Goal: Information Seeking & Learning: Check status

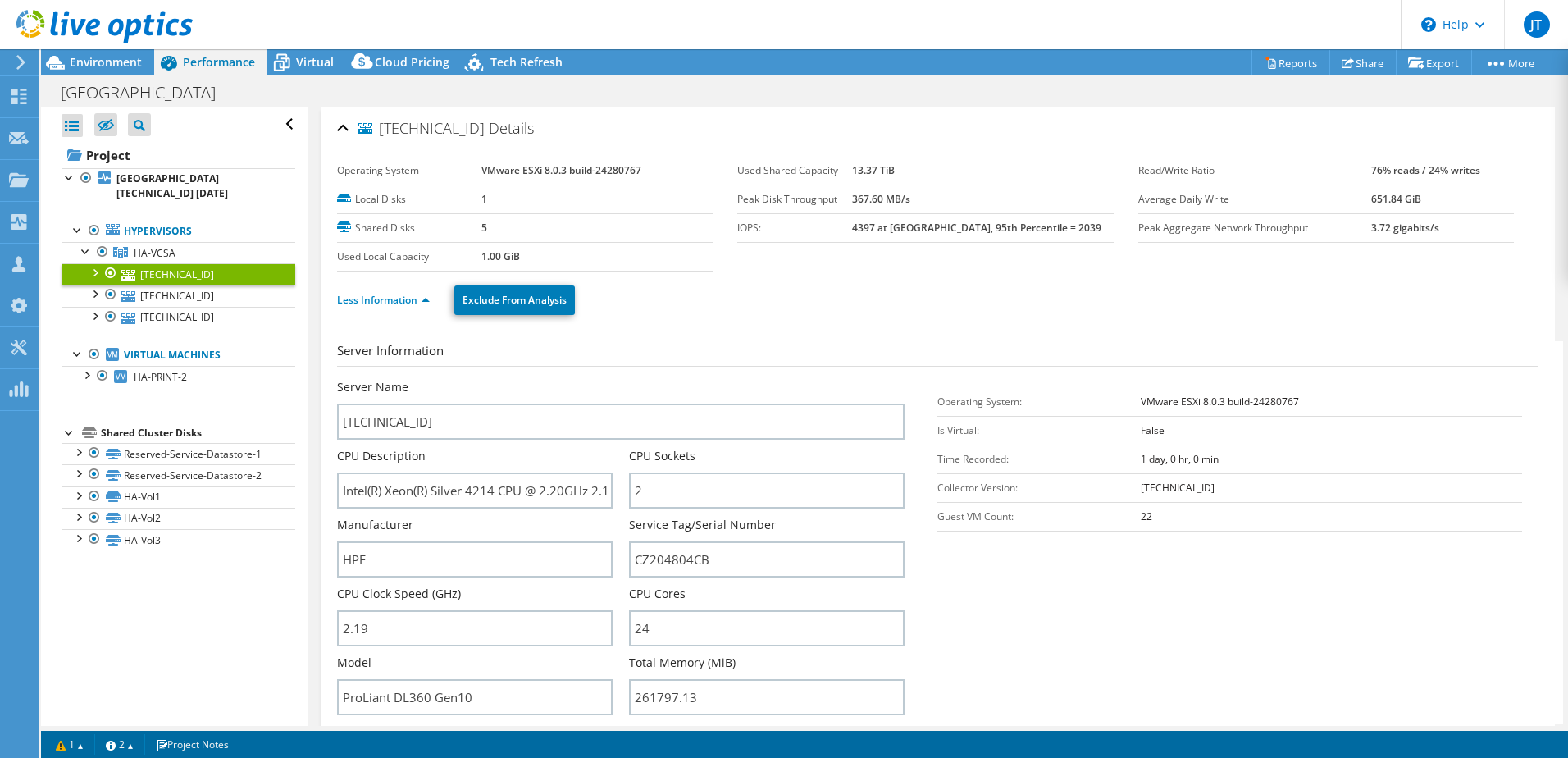
select select "EULondon"
select select "GBP"
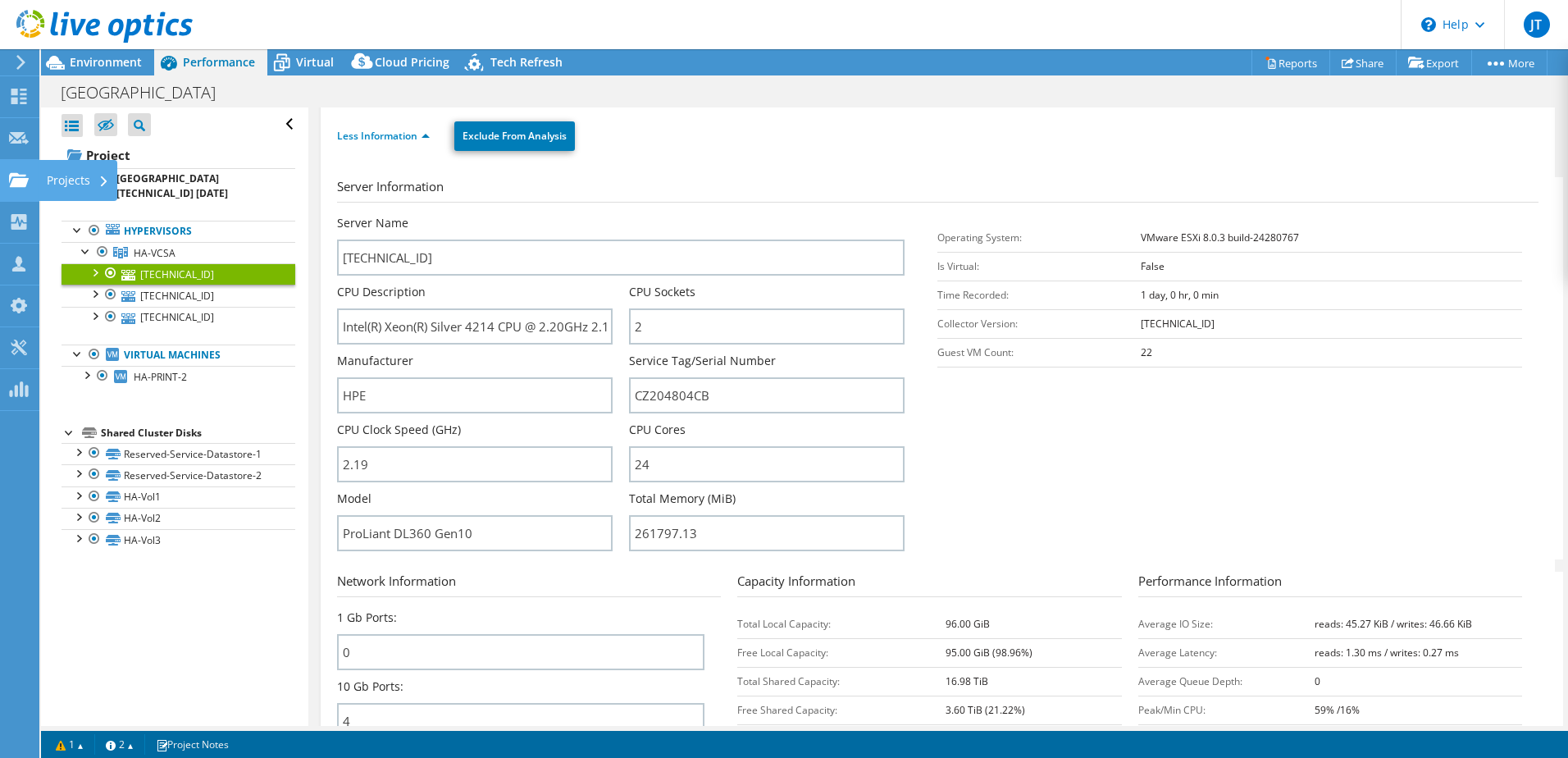
click at [22, 179] on use at bounding box center [19, 179] width 20 height 14
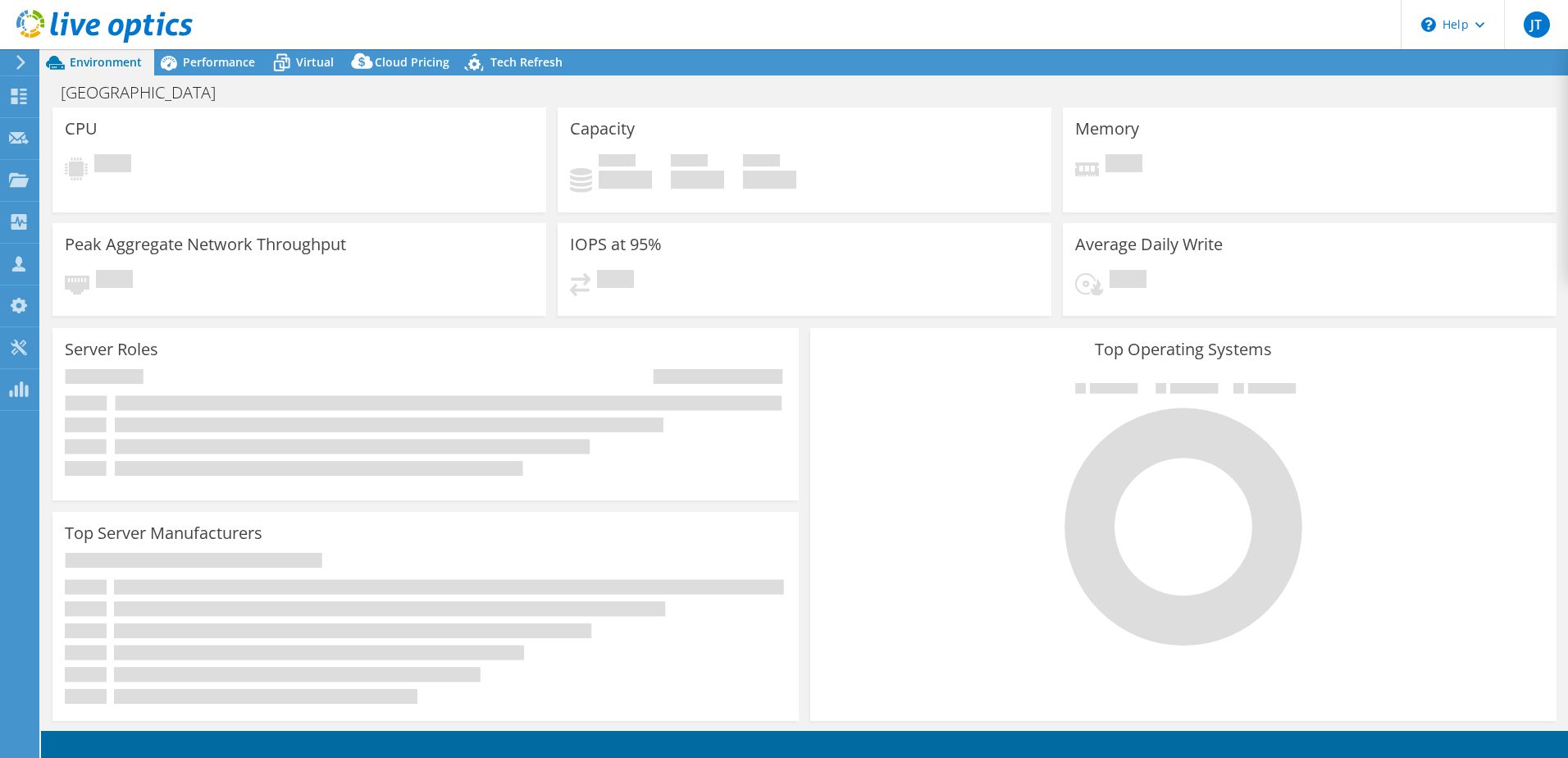
select select "EULondon"
select select "GBP"
radio input "true"
radio input "false"
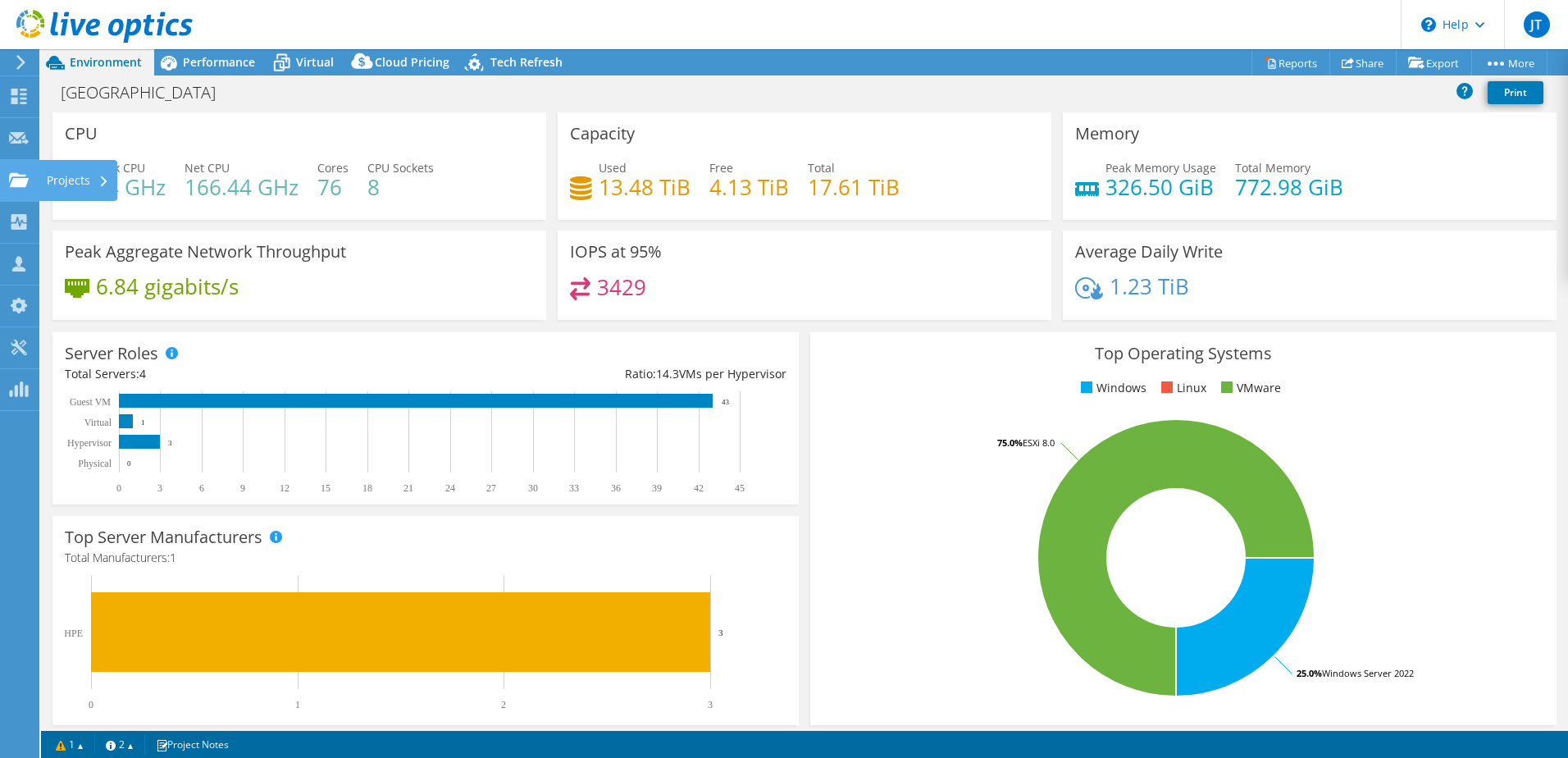
click at [61, 186] on div "Projects" at bounding box center [77, 181] width 79 height 41
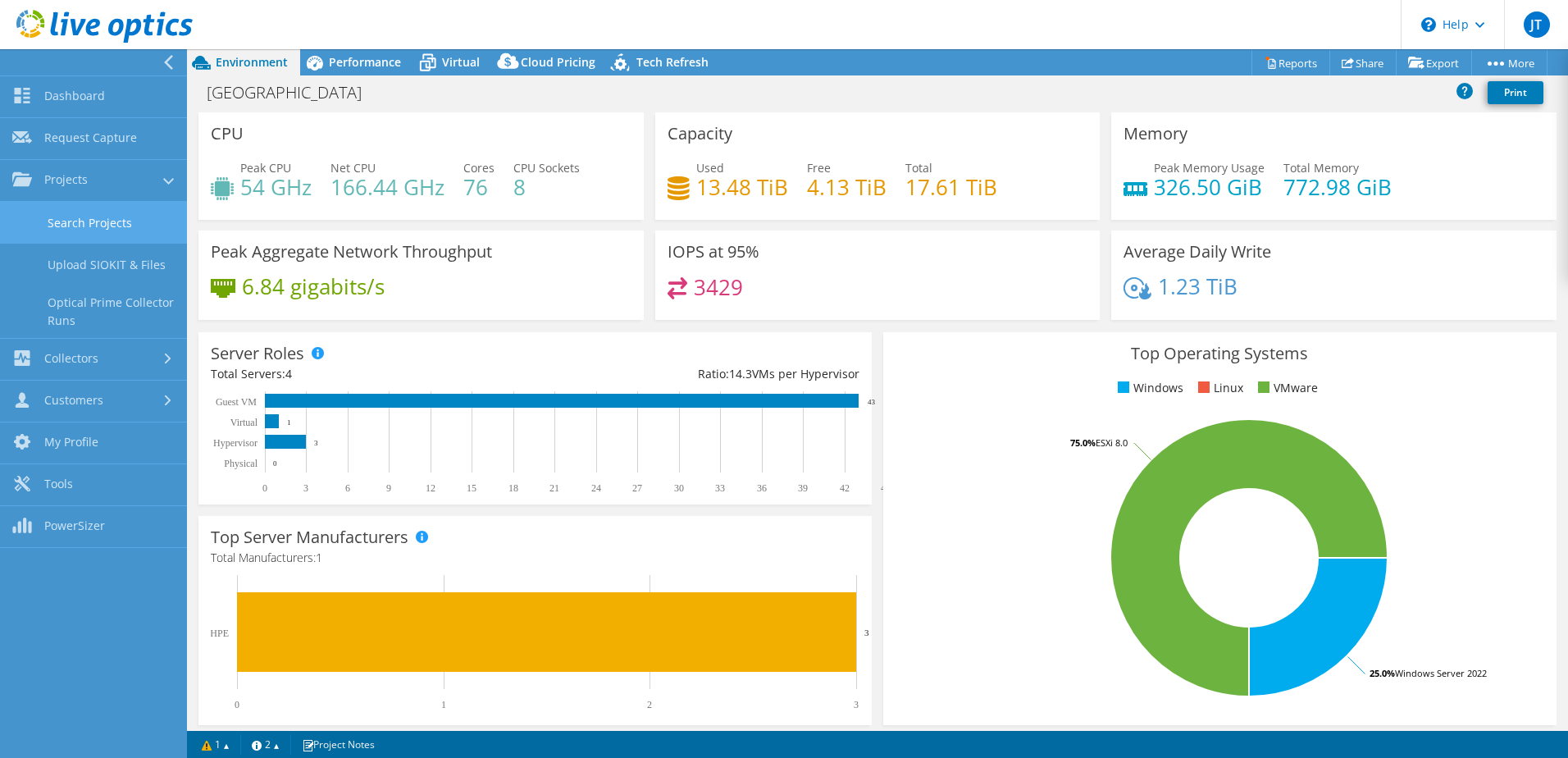
click at [88, 220] on link "Search Projects" at bounding box center [93, 223] width 187 height 42
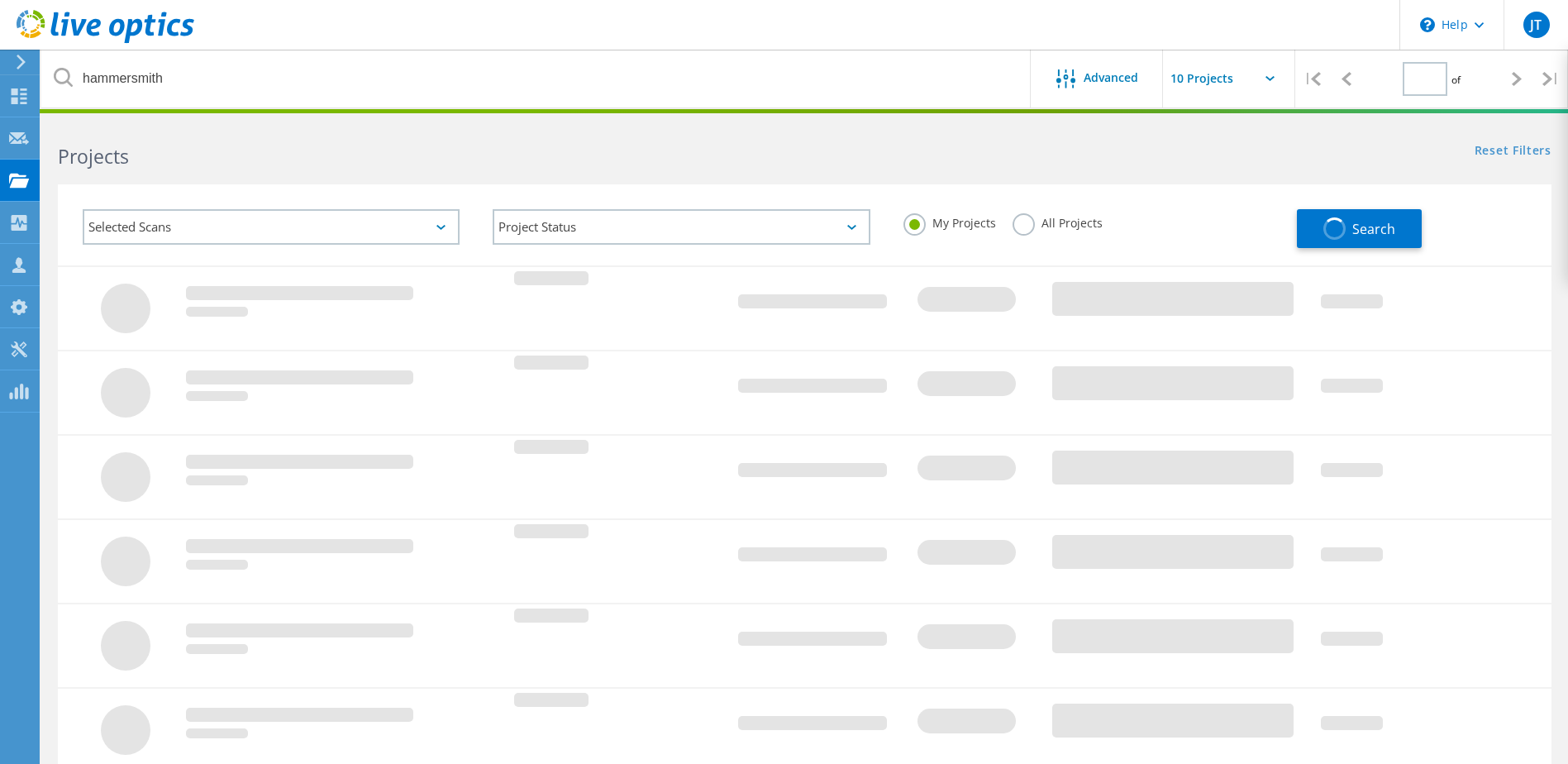
type input "1"
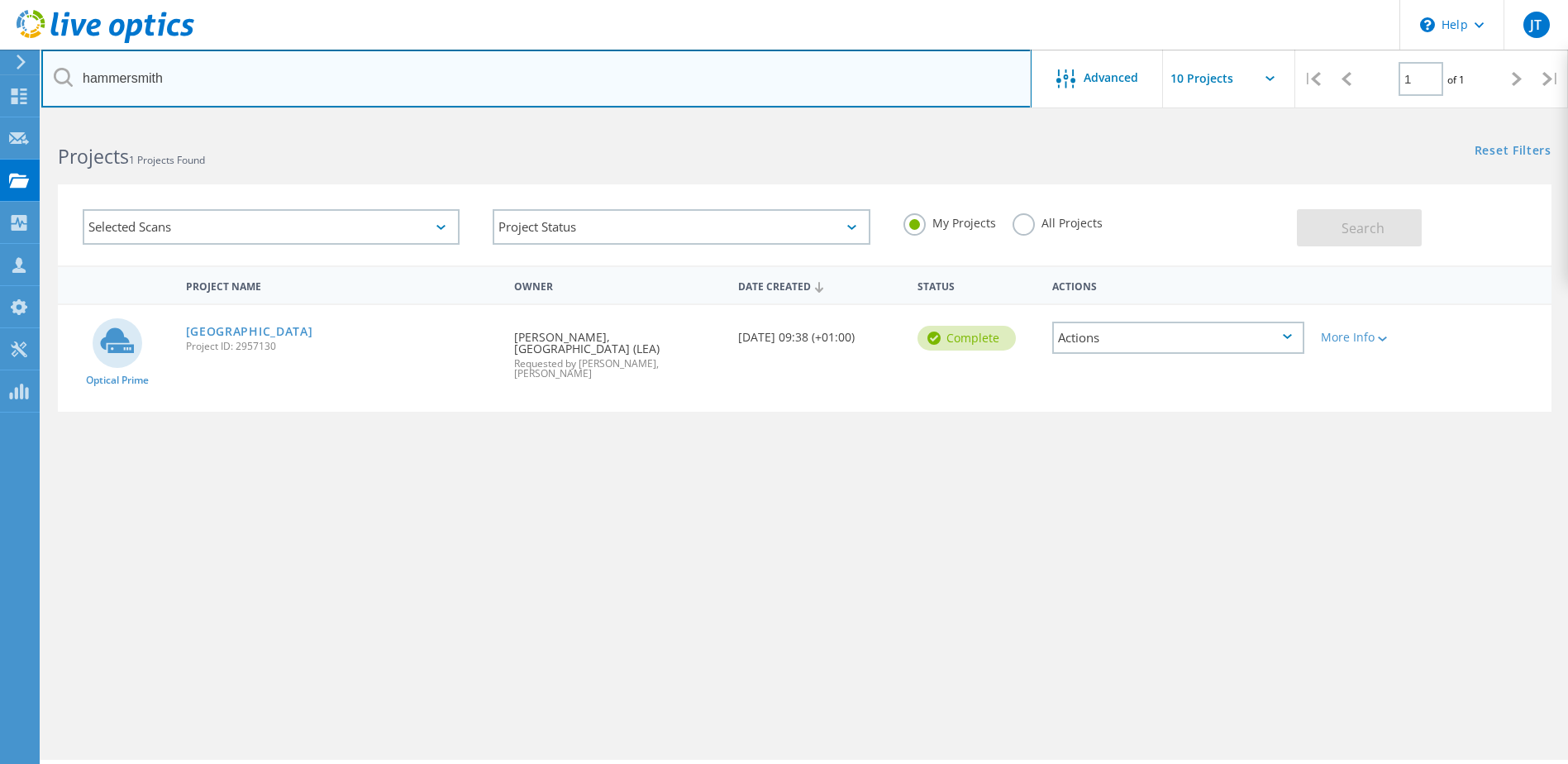
drag, startPoint x: 221, startPoint y: 83, endPoint x: -82, endPoint y: 78, distance: 303.0
click at [0, 78] on html "\n Help Explore Helpful Articles Contact Support JT Channel Partner [PERSON_NAM…" at bounding box center [784, 405] width 1568 height 809
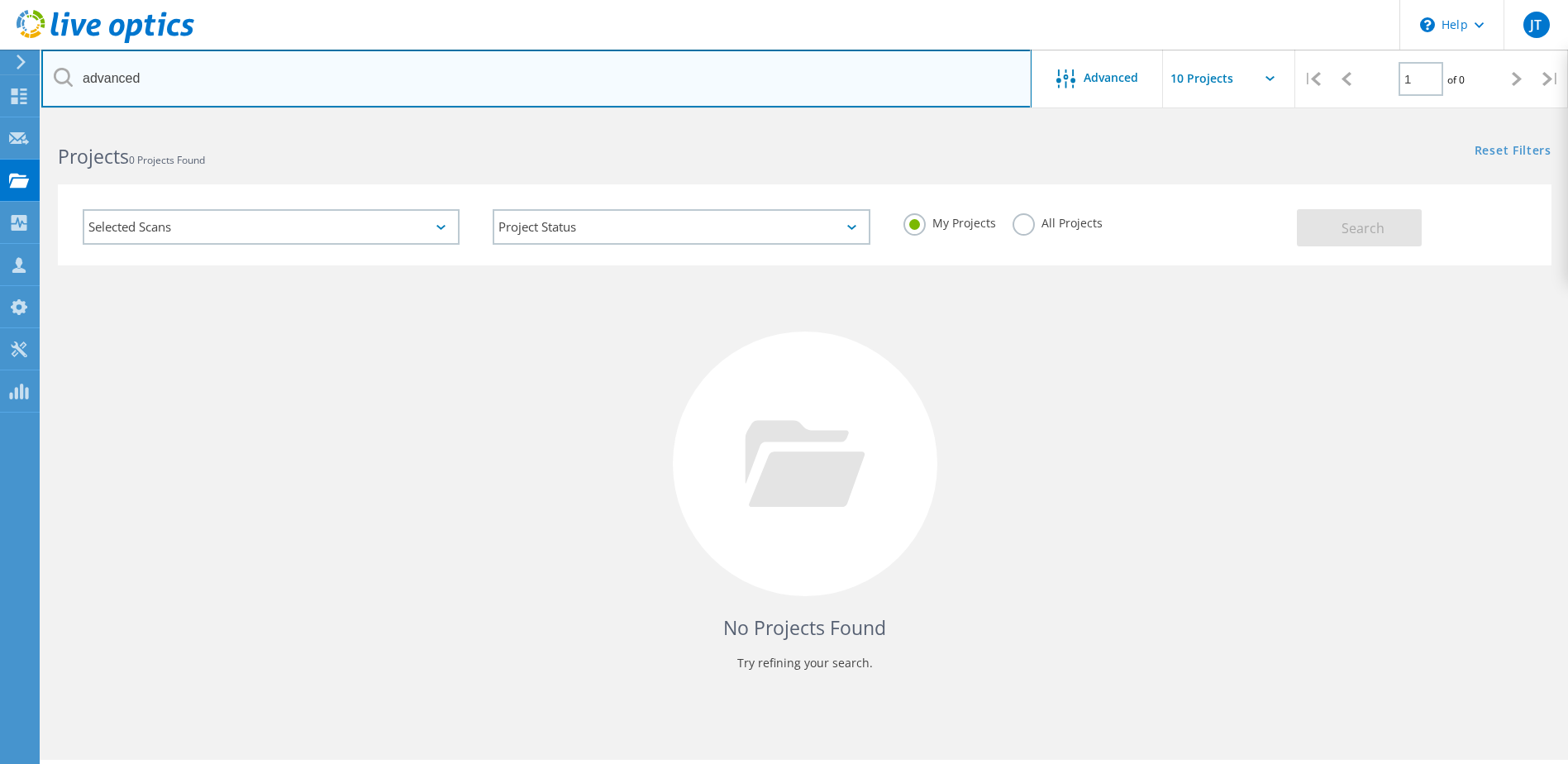
drag, startPoint x: 164, startPoint y: 75, endPoint x: 48, endPoint y: 89, distance: 116.8
click at [48, 89] on input "advanced" at bounding box center [536, 79] width 990 height 58
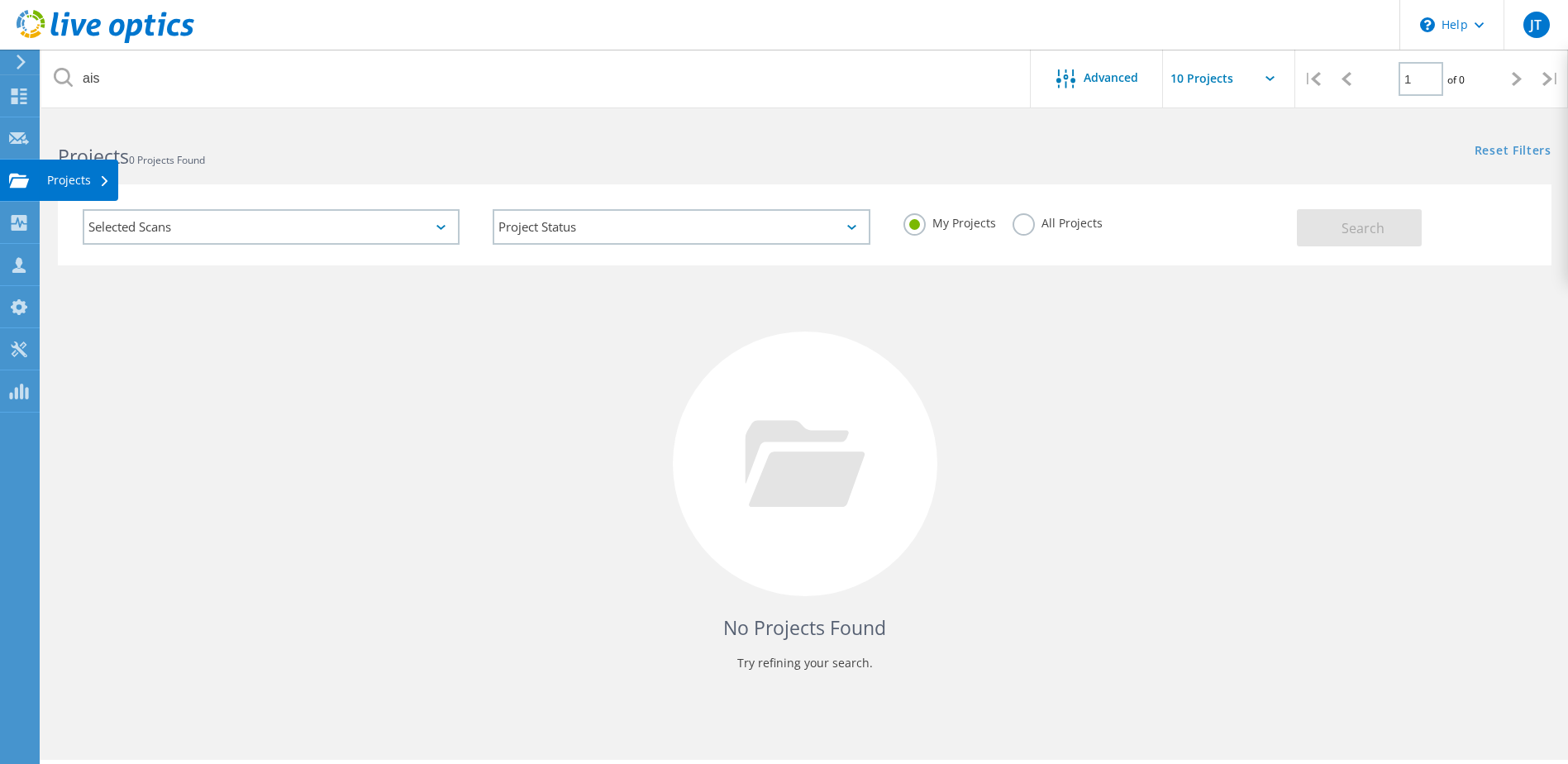
click at [45, 176] on div "Projects" at bounding box center [78, 180] width 80 height 41
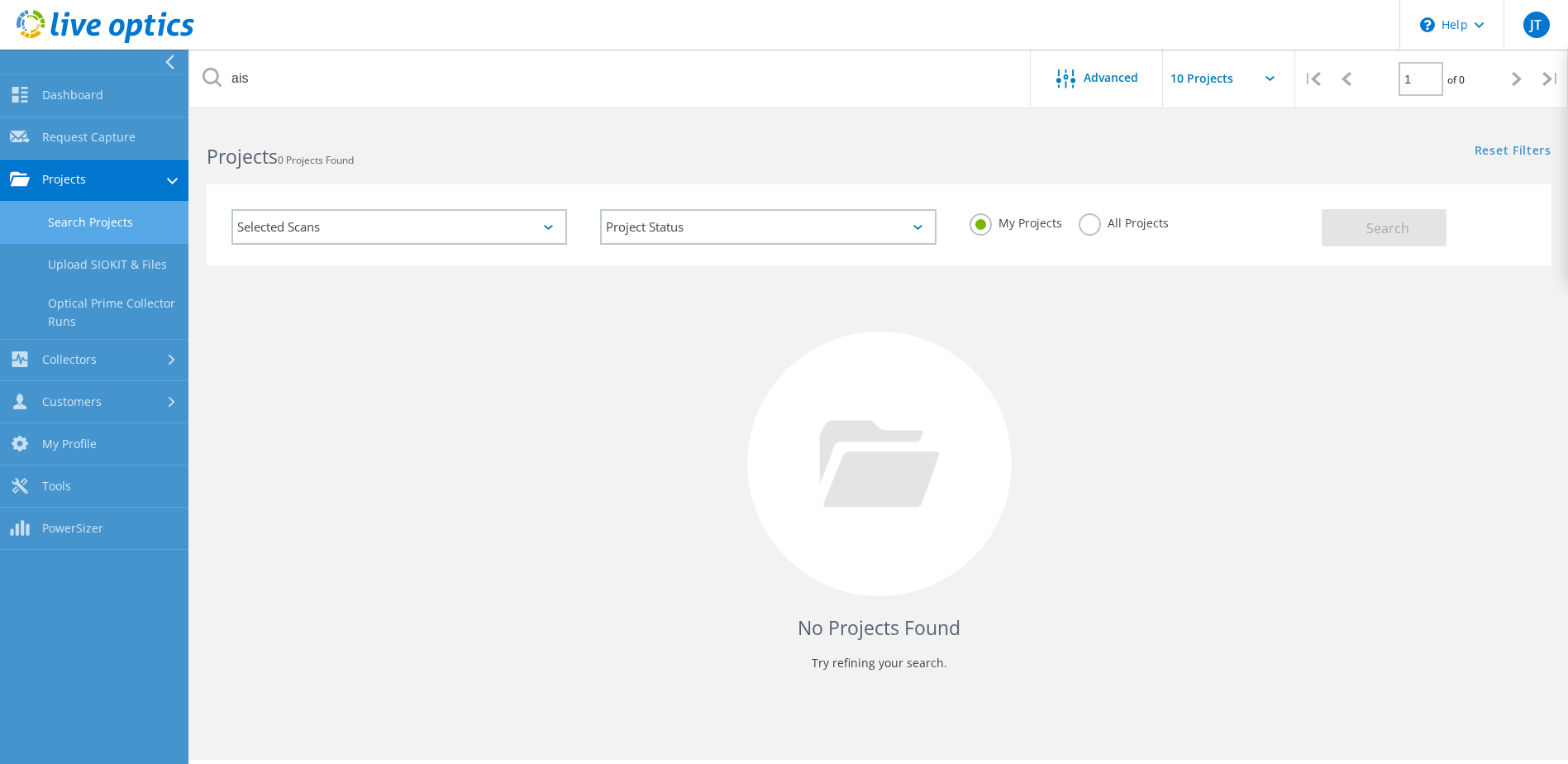
click at [81, 227] on link "Search Projects" at bounding box center [94, 222] width 189 height 42
click at [80, 216] on link "Search Projects" at bounding box center [94, 222] width 189 height 42
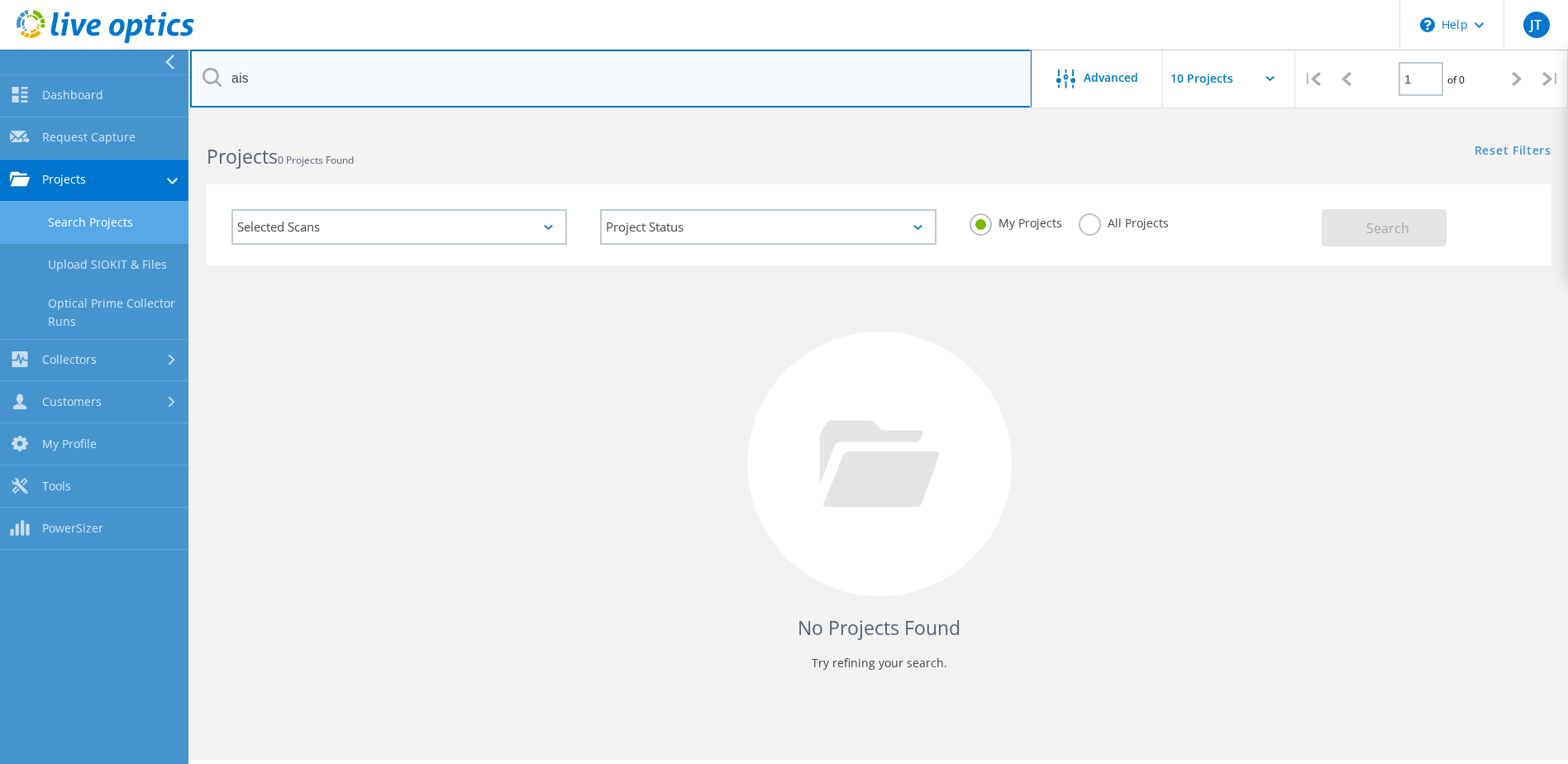
click at [800, 73] on input "ais" at bounding box center [611, 79] width 842 height 58
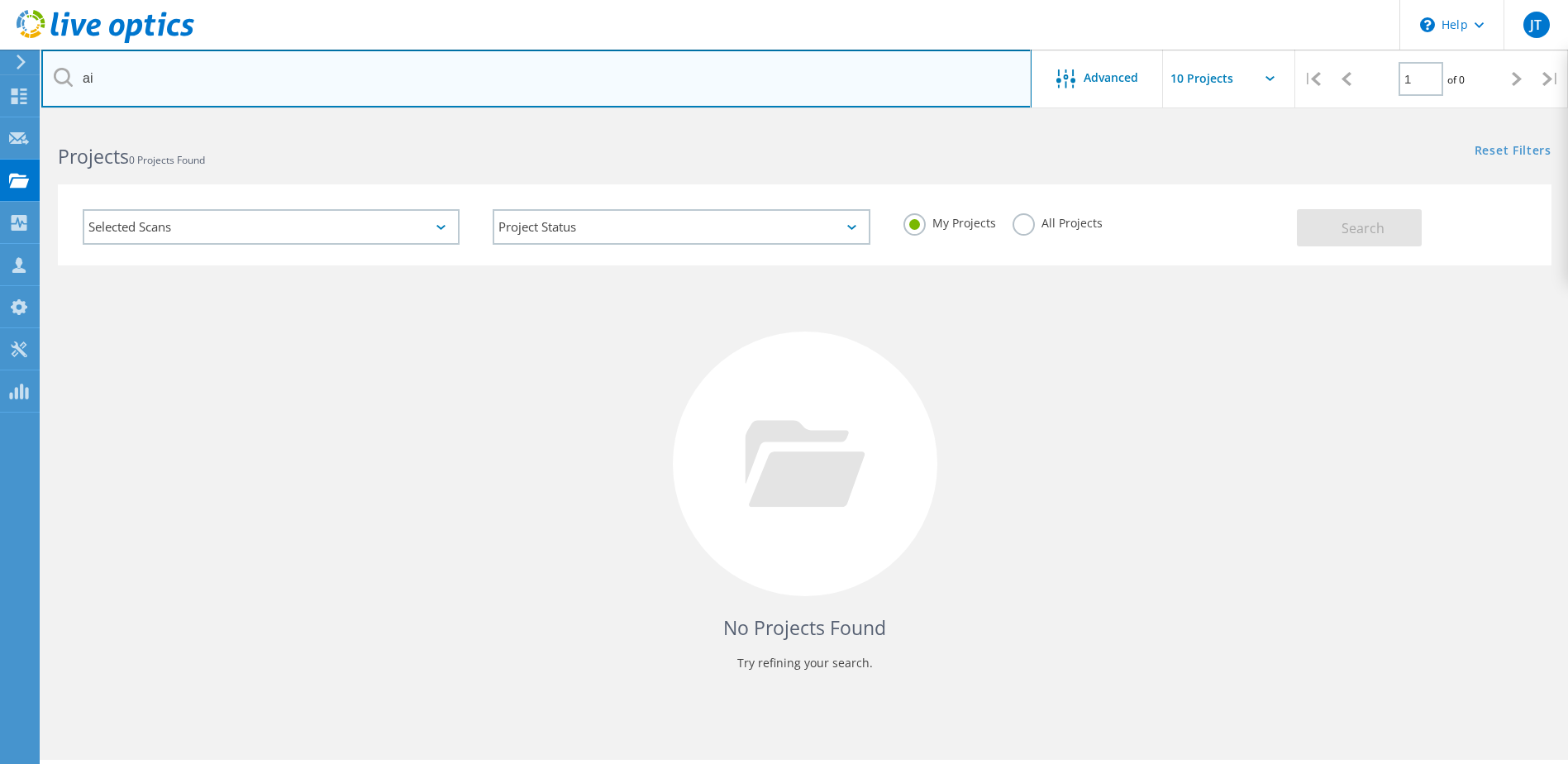
type input "a"
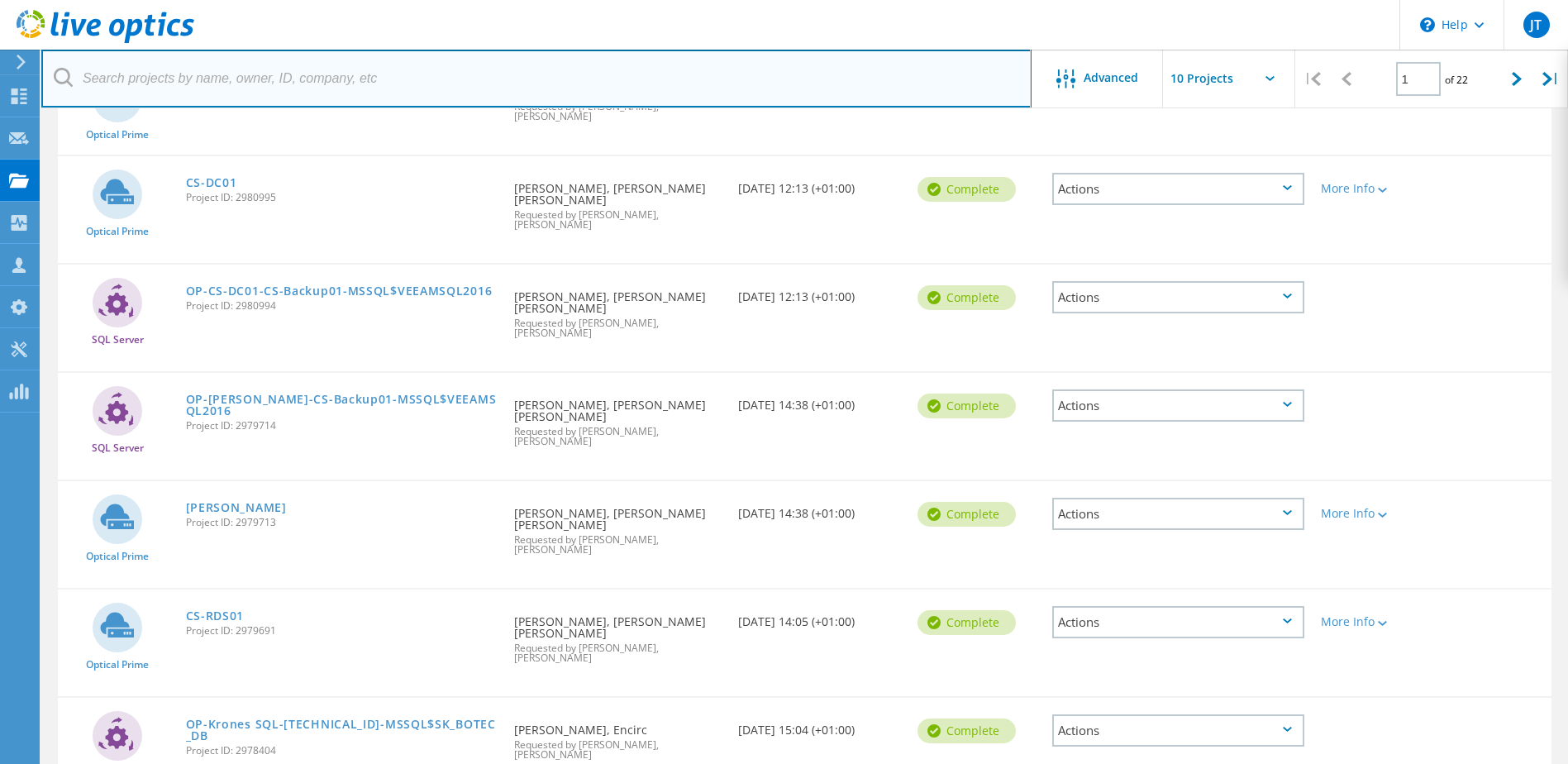
scroll to position [474, 0]
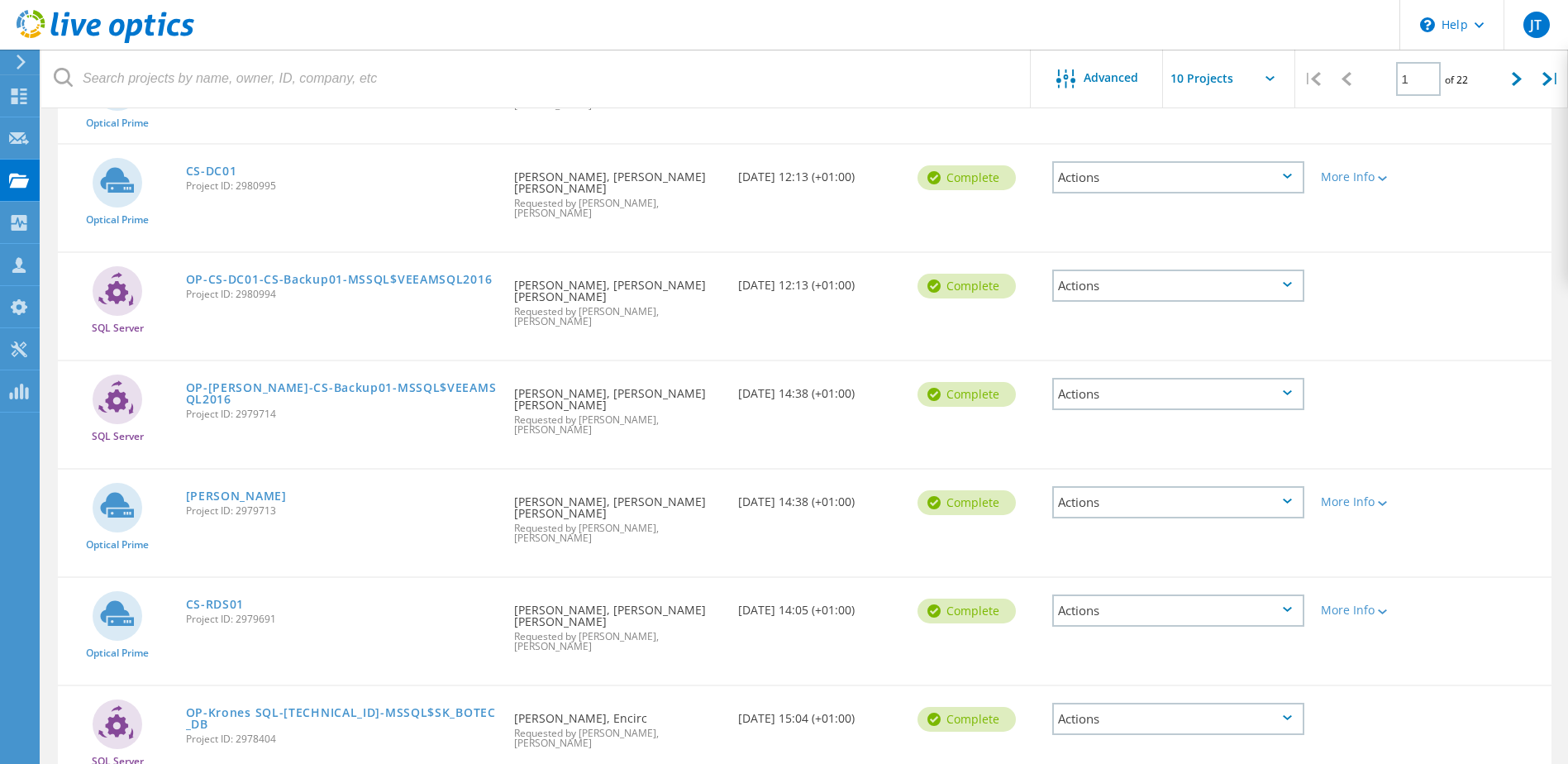
click at [352, 361] on div "SQL Server OP-Cynthia Spencer-CS-Backup01-MSSQL$VEEAMSQL2016 Project ID: 297971…" at bounding box center [805, 415] width 1494 height 107
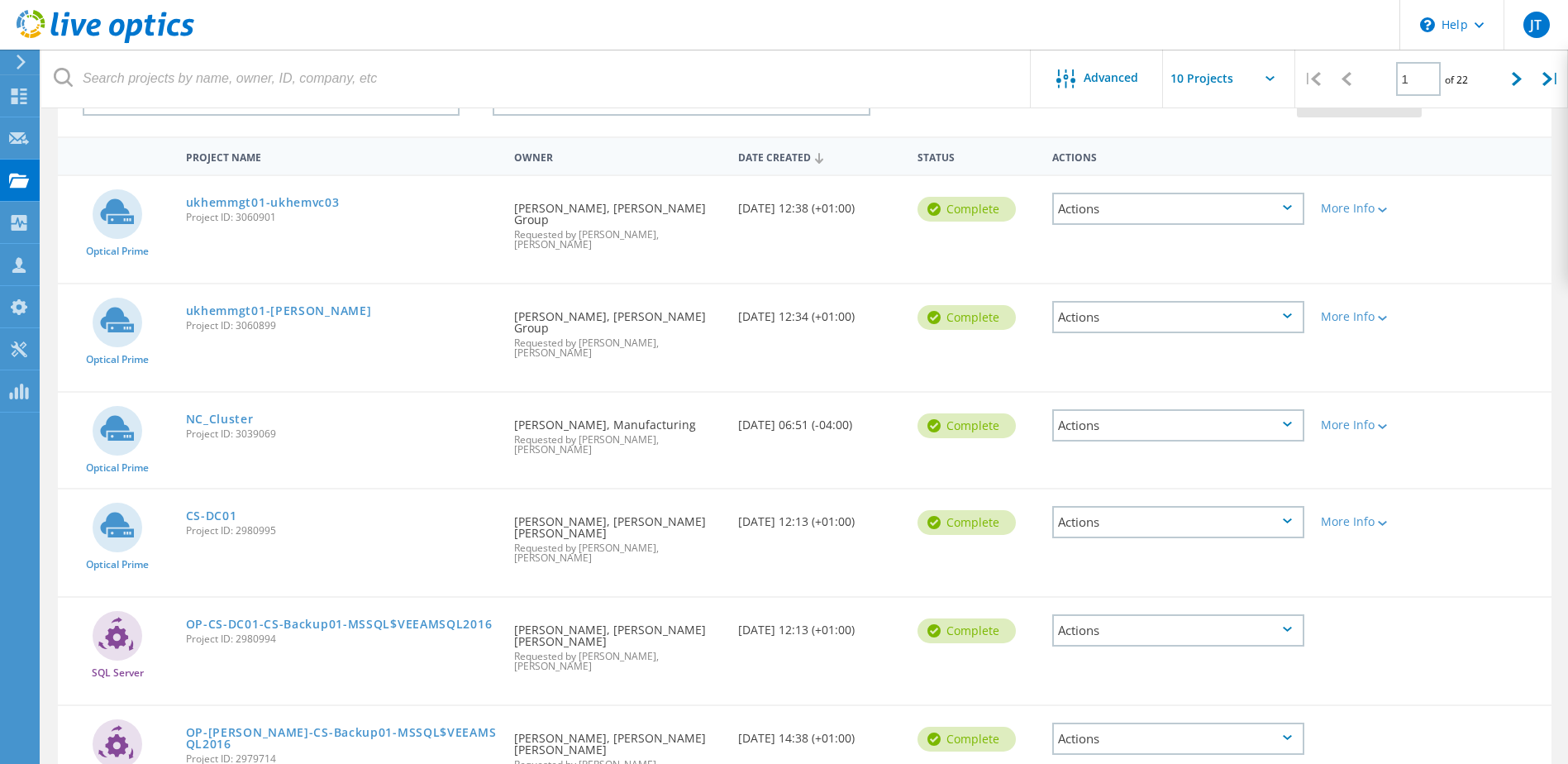
scroll to position [0, 0]
